Goal: Task Accomplishment & Management: Use online tool/utility

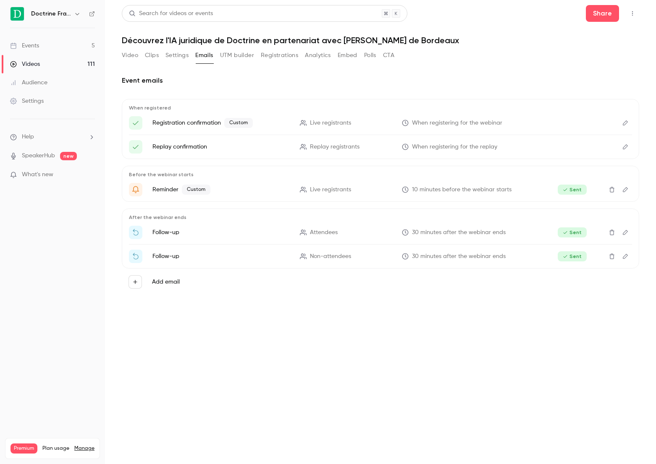
click at [69, 50] on link "Events 5" at bounding box center [52, 46] width 105 height 18
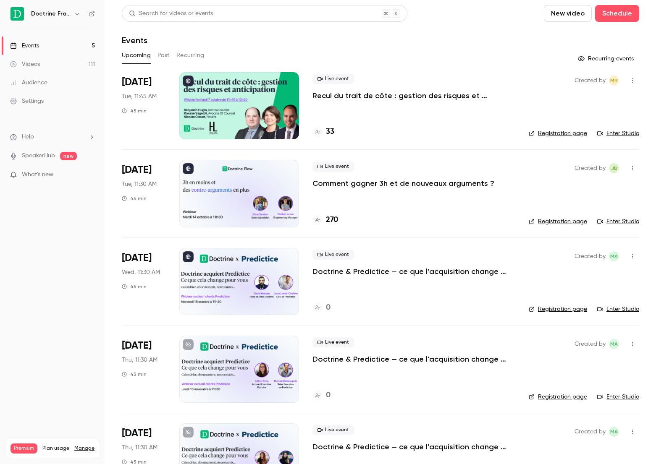
click at [417, 184] on p "Comment gagner 3h et de nouveaux arguments ?" at bounding box center [403, 183] width 182 height 10
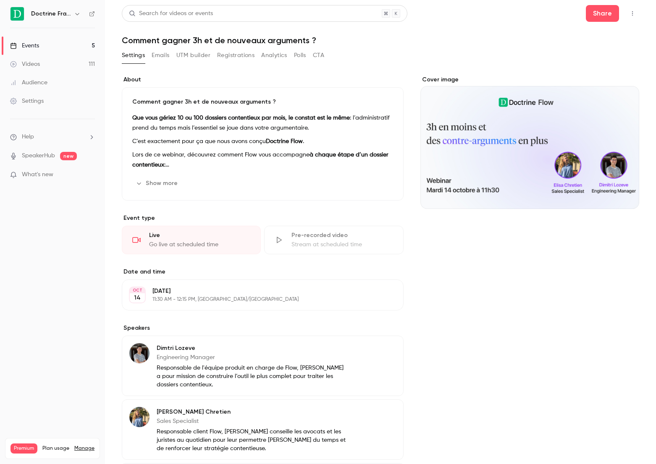
click at [209, 57] on button "UTM builder" at bounding box center [193, 55] width 34 height 13
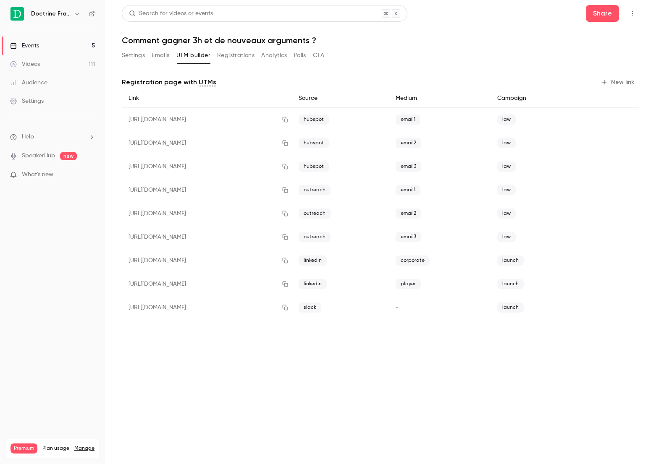
click at [158, 55] on button "Emails" at bounding box center [161, 55] width 18 height 13
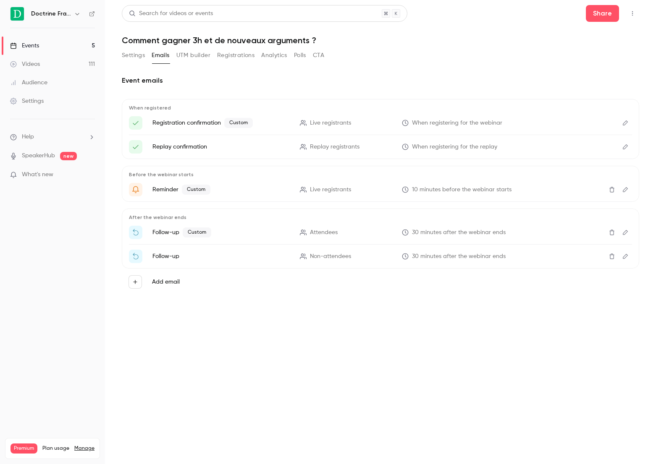
click at [242, 53] on button "Registrations" at bounding box center [235, 55] width 37 height 13
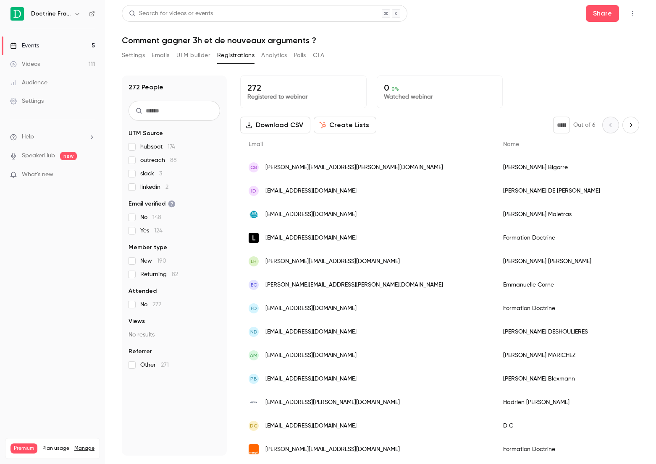
click at [133, 58] on button "Settings" at bounding box center [133, 55] width 23 height 13
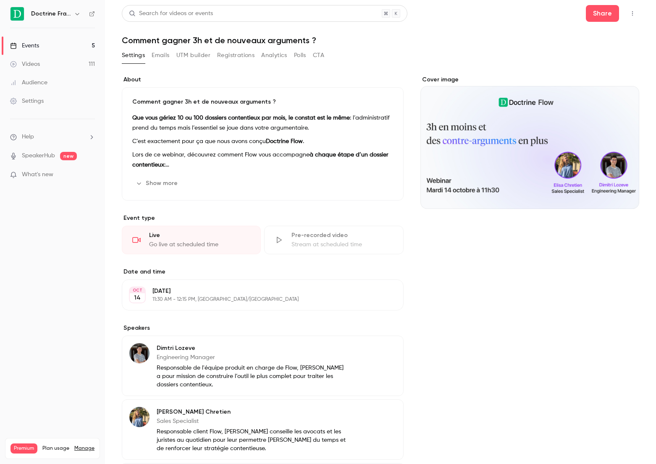
click at [167, 57] on button "Emails" at bounding box center [161, 55] width 18 height 13
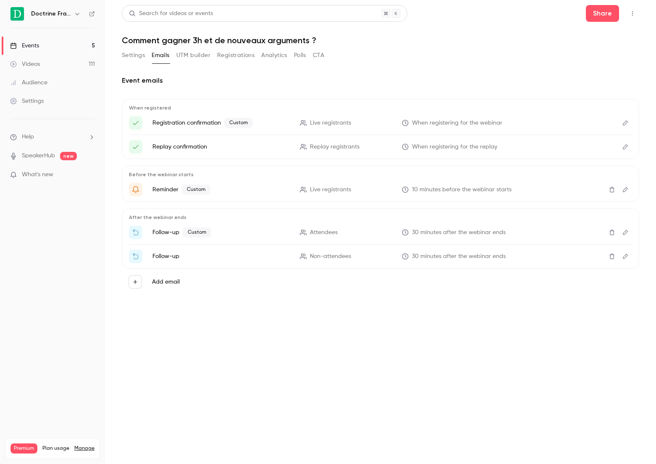
click at [33, 41] on link "Events 5" at bounding box center [52, 46] width 105 height 18
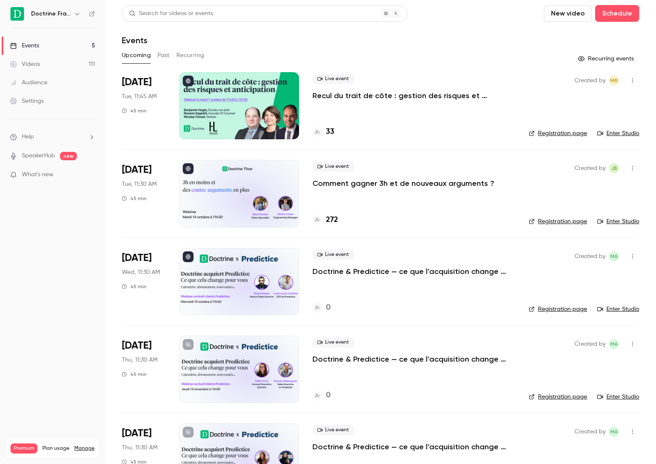
click at [352, 188] on p "Comment gagner 3h et de nouveaux arguments ?" at bounding box center [403, 183] width 182 height 10
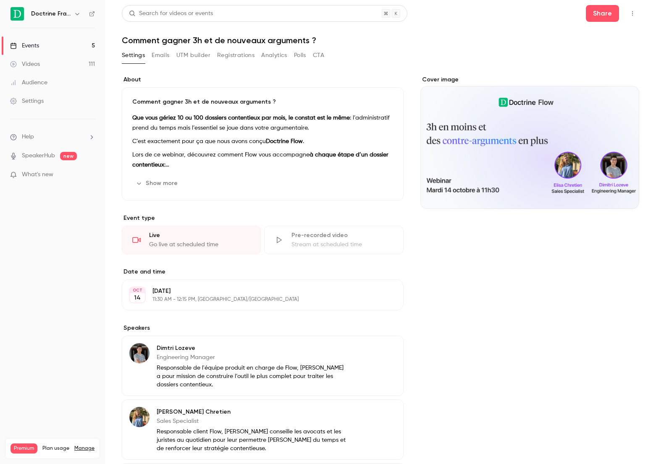
click at [229, 60] on button "Registrations" at bounding box center [235, 55] width 37 height 13
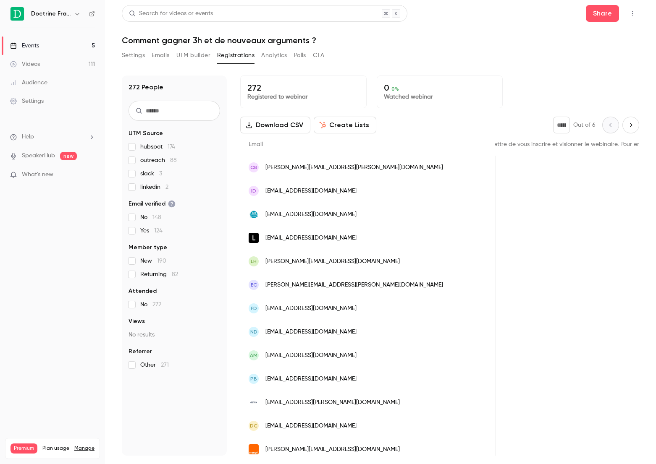
scroll to position [0, 980]
click at [174, 110] on input "text" at bounding box center [174, 111] width 92 height 20
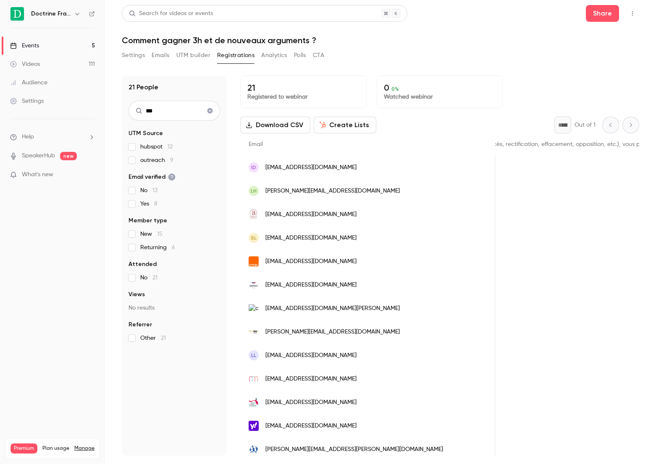
type input "***"
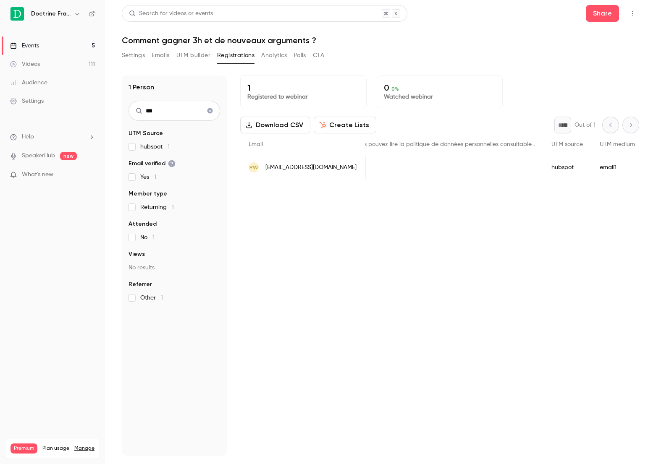
click at [210, 109] on icon "Clear search" at bounding box center [209, 110] width 5 height 5
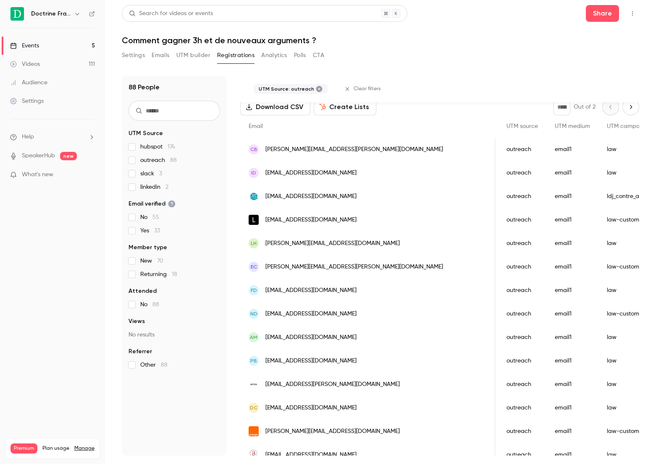
scroll to position [0, 0]
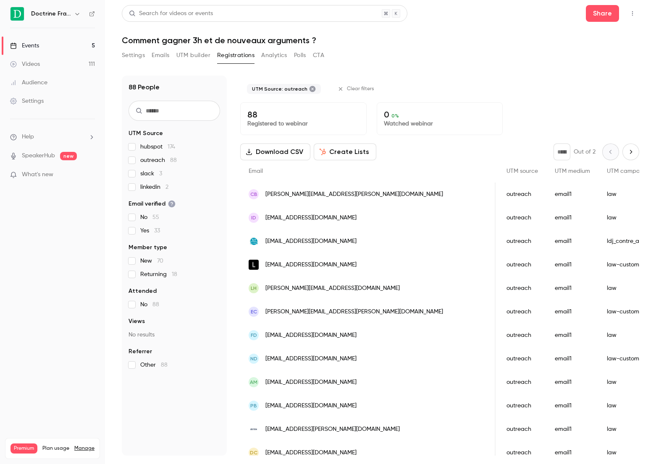
click at [137, 159] on label "outreach 88" at bounding box center [174, 160] width 92 height 8
